Goal: Transaction & Acquisition: Download file/media

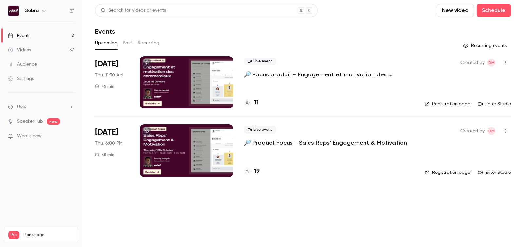
click at [127, 46] on button "Past" at bounding box center [127, 43] width 9 height 10
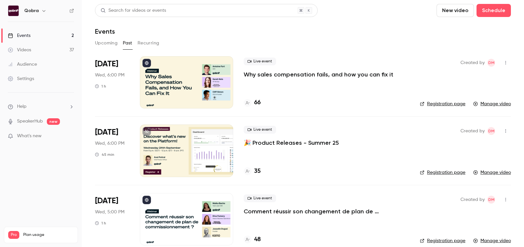
click at [111, 45] on button "Upcoming" at bounding box center [106, 43] width 23 height 10
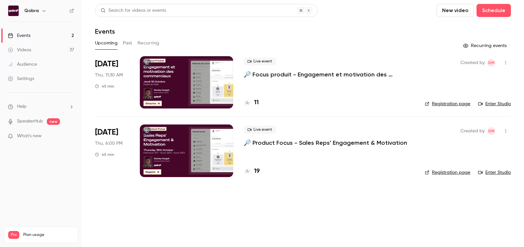
click at [128, 42] on button "Past" at bounding box center [127, 43] width 9 height 10
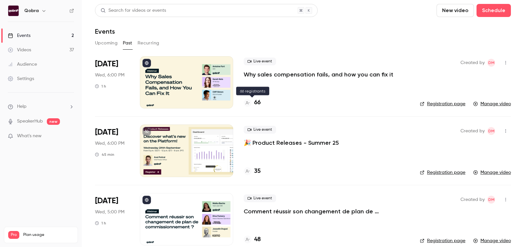
click at [260, 105] on h4 "66" at bounding box center [257, 103] width 7 height 9
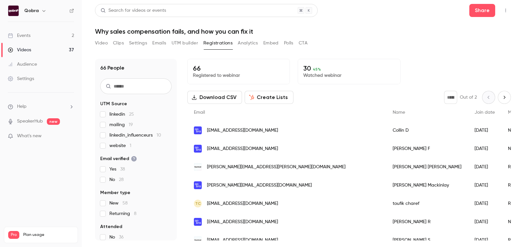
click at [221, 97] on button "Download CSV" at bounding box center [214, 97] width 55 height 13
